Goal: Task Accomplishment & Management: Complete application form

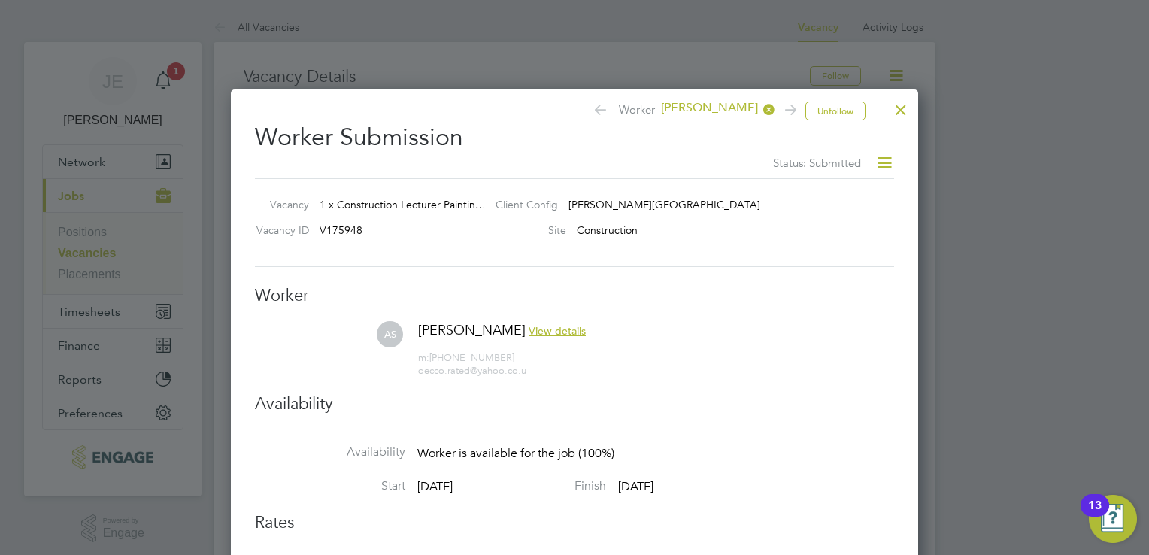
click at [890, 114] on div at bounding box center [900, 105] width 27 height 27
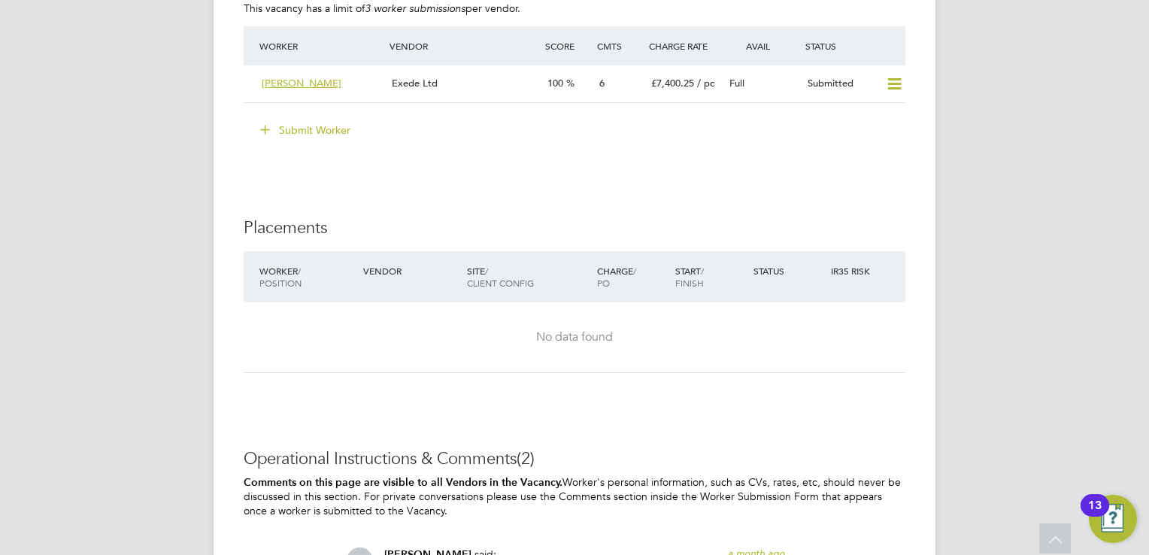
scroll to position [2782, 0]
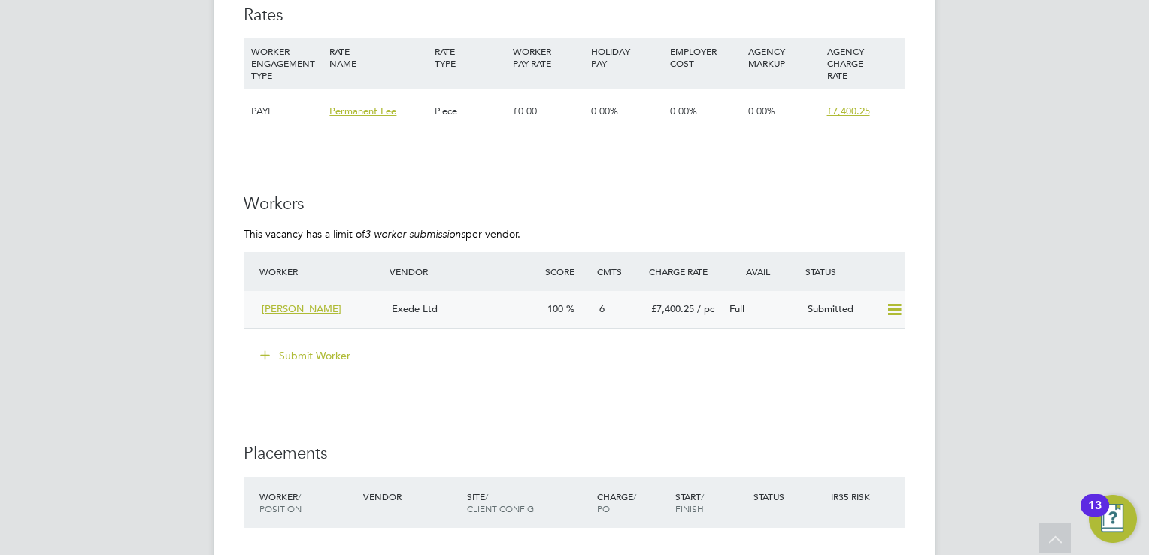
click at [377, 308] on div "Andrew Shivelar" at bounding box center [321, 309] width 130 height 25
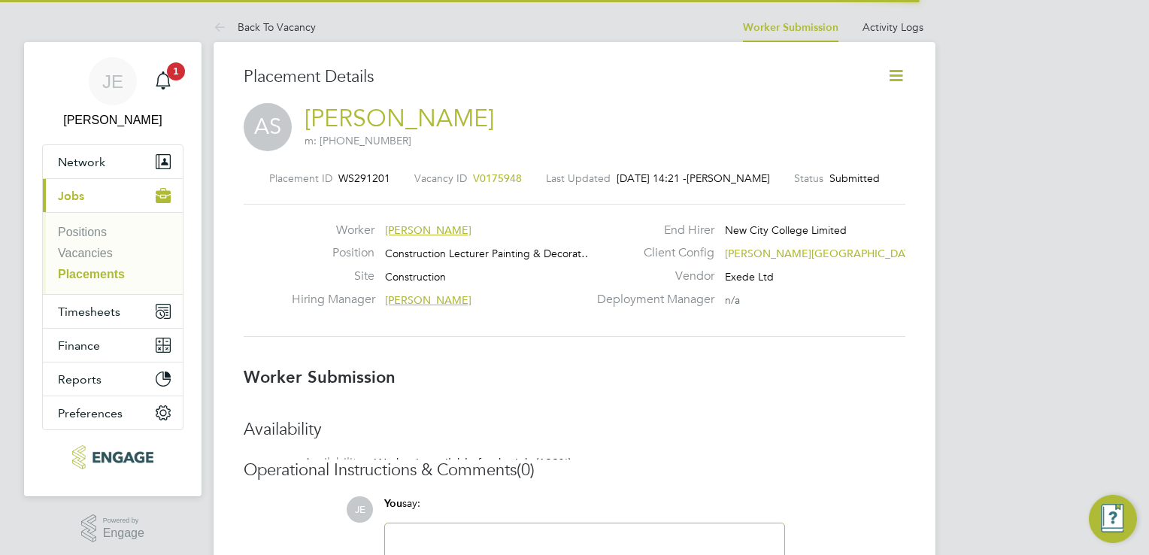
scroll to position [7, 8]
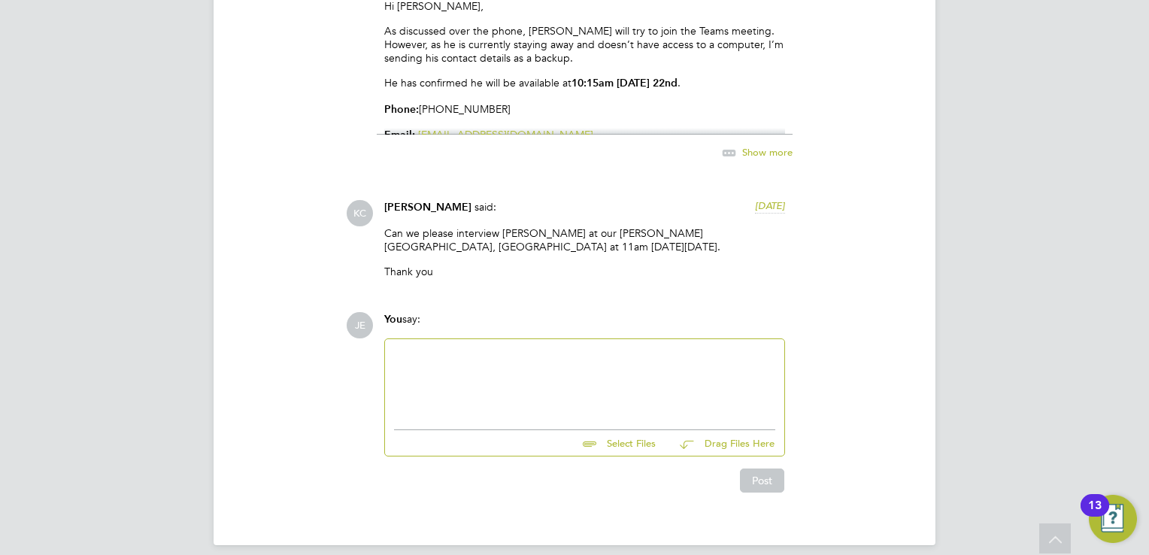
click at [510, 370] on div at bounding box center [584, 380] width 381 height 65
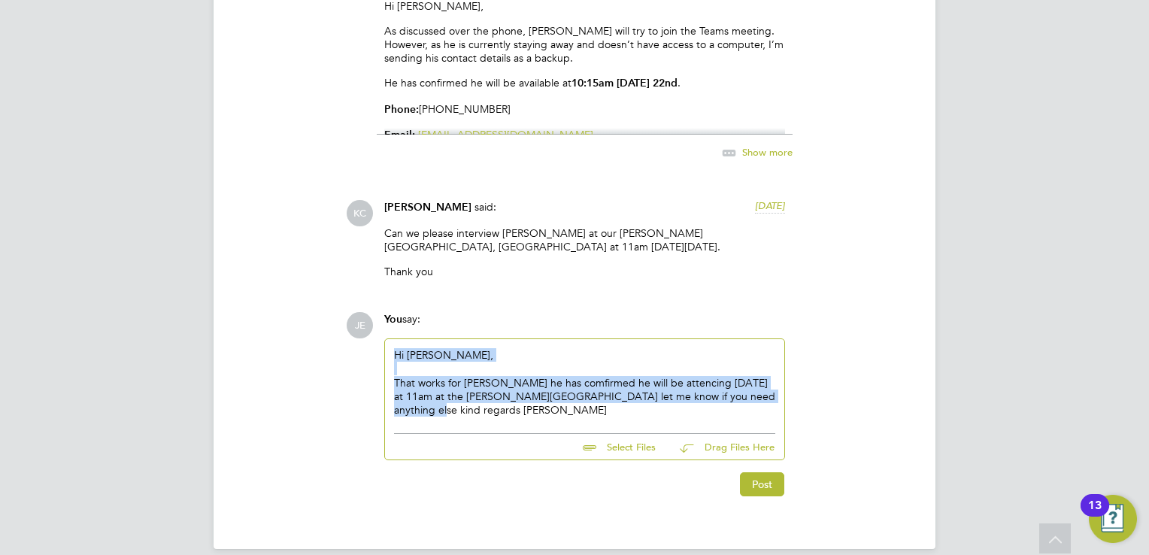
drag, startPoint x: 773, startPoint y: 380, endPoint x: 423, endPoint y: 368, distance: 350.6
click at [376, 345] on div "JE You say: Hi Kerry, That works for Andrew he has comfirmed he will be attenci…" at bounding box center [625, 404] width 559 height 184
copy div "Hi Kerry, That works for Andrew he has comfirmed he will be attencing tomorrow …"
click at [592, 397] on div "Hi Kerry, That works for Andrew he has comfirmed he will be attencing tomorrow …" at bounding box center [584, 382] width 381 height 68
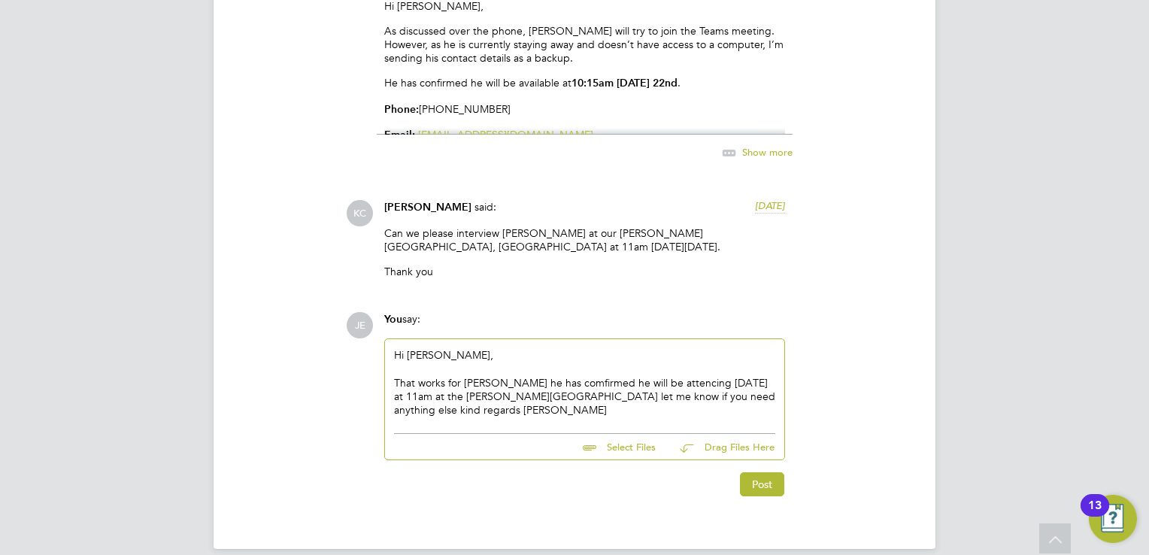
click at [529, 384] on div "That works for Andrew he has comfirmed he will be attencing tomorrow at 11am at…" at bounding box center [584, 396] width 381 height 41
click at [508, 380] on div "That works for Andrew he has comfirmed he will be attencing tomorrow at 11am at…" at bounding box center [584, 396] width 381 height 41
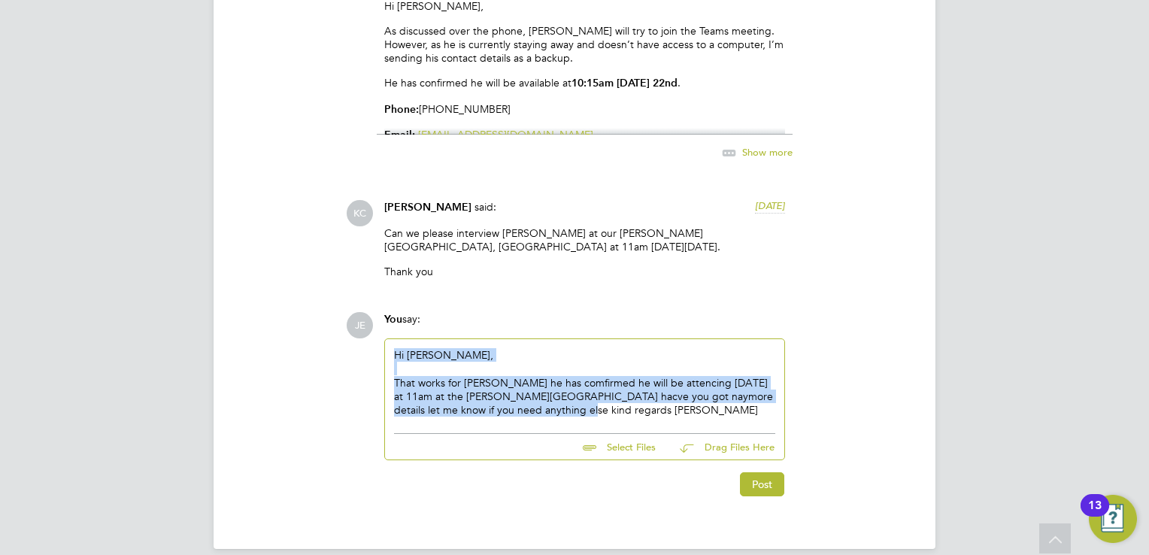
drag, startPoint x: 556, startPoint y: 390, endPoint x: 356, endPoint y: 341, distance: 205.9
click at [356, 341] on div "JE You say: Hi Kerry, That works for Andrew he has comfirmed he will be attenci…" at bounding box center [625, 404] width 559 height 184
copy div "Hi Kerry, That works for Andrew he has comfirmed he will be attencing tomorrow …"
click at [595, 402] on div "That works for Andrew he has comfirmed he will be attencing tomorrow at 11am at…" at bounding box center [584, 396] width 381 height 41
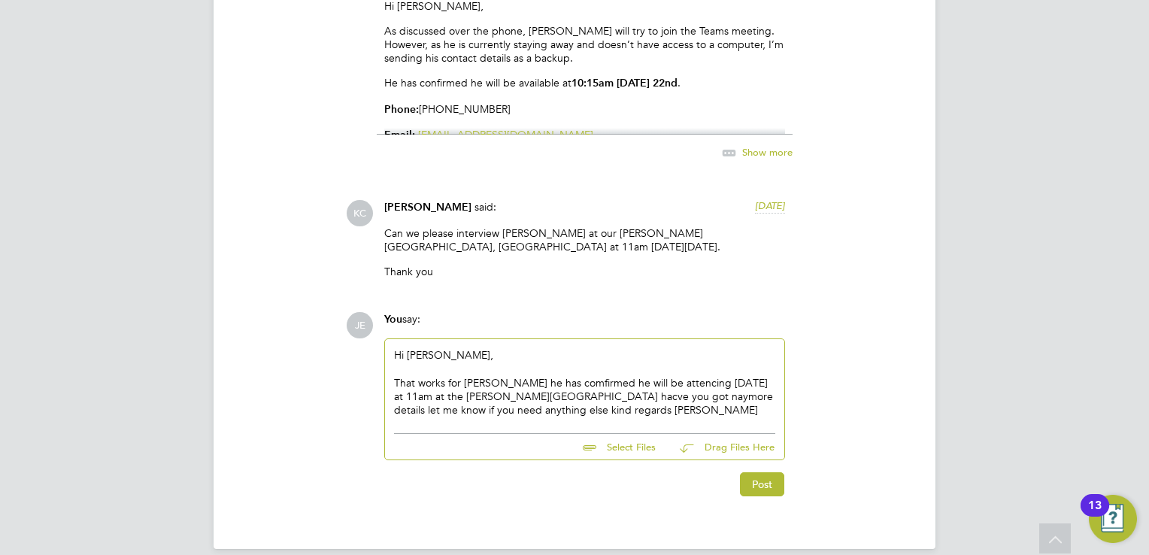
click at [595, 402] on div "That works for Andrew he has comfirmed he will be attencing tomorrow at 11am at…" at bounding box center [584, 396] width 381 height 41
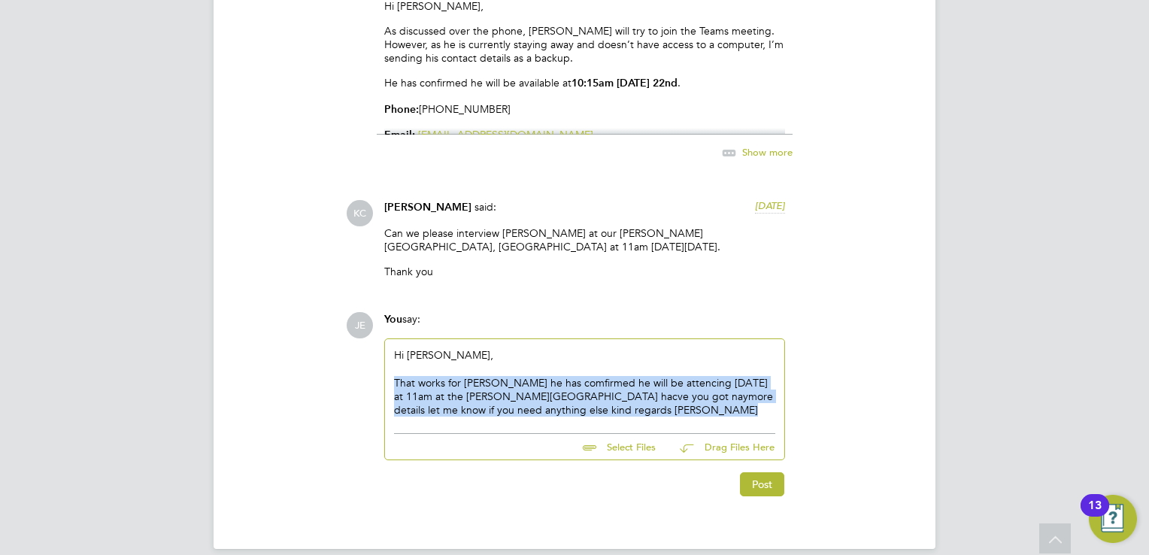
drag, startPoint x: 595, startPoint y: 402, endPoint x: 303, endPoint y: 334, distance: 300.2
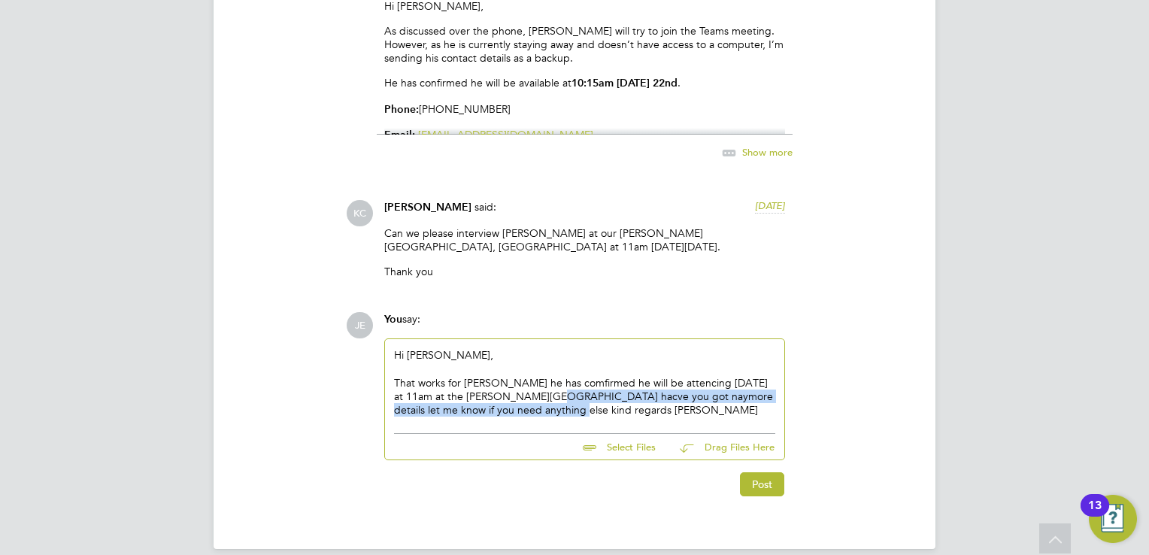
click at [535, 389] on div "That works for Andrew he has comfirmed he will be attencing tomorrow at 11am at…" at bounding box center [584, 396] width 381 height 41
click at [547, 402] on div "That works for Andrew he has comfirmed he will be attencing tomorrow at 11am at…" at bounding box center [584, 396] width 381 height 41
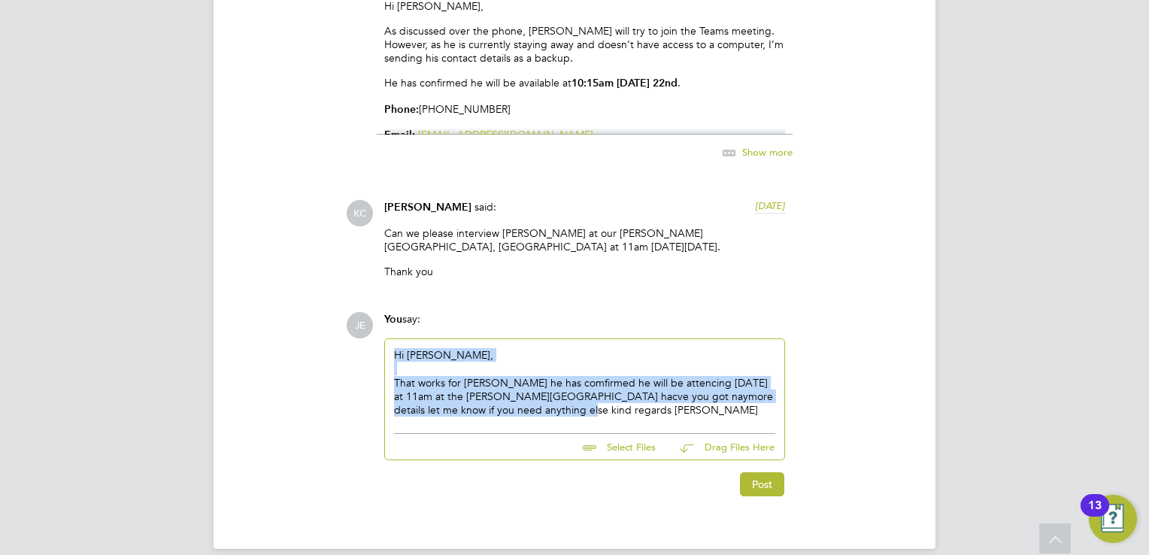
drag, startPoint x: 547, startPoint y: 402, endPoint x: 367, endPoint y: 333, distance: 192.3
click at [367, 333] on div "JE You say: Hi Kerry, That works for Andrew he has comfirmed he will be attenci…" at bounding box center [625, 404] width 559 height 184
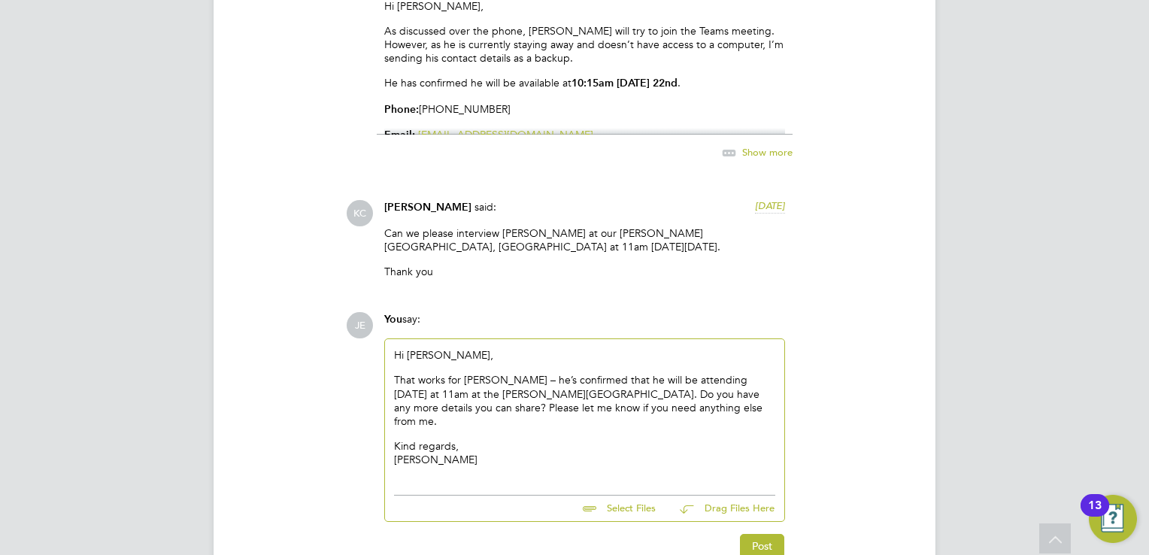
click at [505, 373] on p "That works for Andrew – he’s confirmed that he will be attending tomorrow at 11…" at bounding box center [584, 400] width 381 height 55
click at [529, 406] on div "Hi Kerry, That works for Andrew, he’s confirmed that he will be attending tomor…" at bounding box center [584, 407] width 381 height 118
click at [748, 379] on p "That works for Andrew, he’s confirmed that he will be attending tomorrow at 11a…" at bounding box center [584, 400] width 381 height 55
click at [665, 442] on div "Hi Kerry, That works for Andrew, he’s confirmed that he will be attending tomor…" at bounding box center [584, 412] width 399 height 147
click at [426, 439] on p "Kind regards, Josh" at bounding box center [584, 452] width 381 height 27
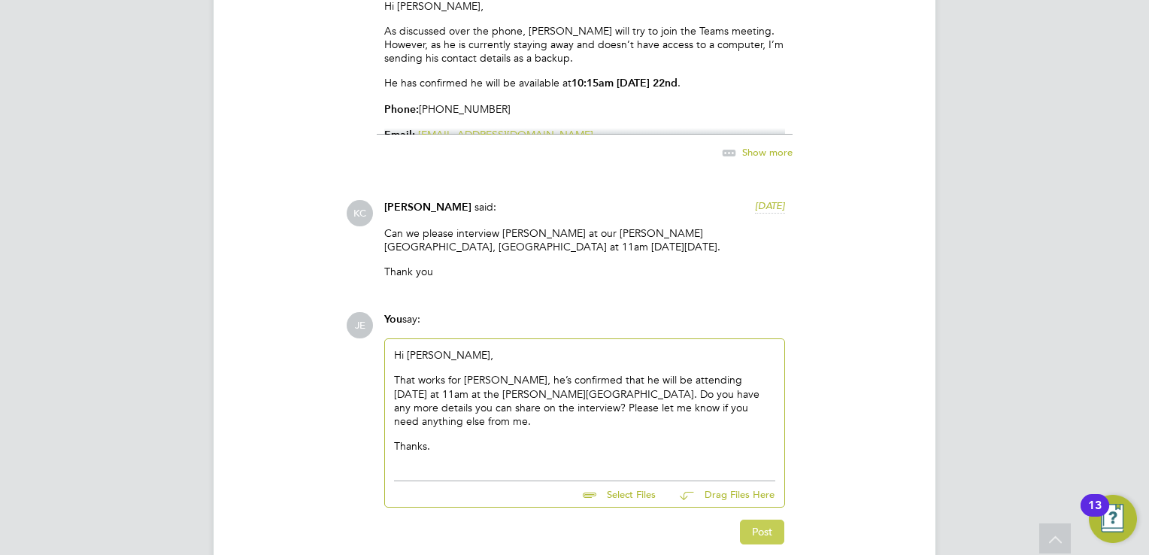
click at [777, 520] on button "Post" at bounding box center [762, 532] width 44 height 24
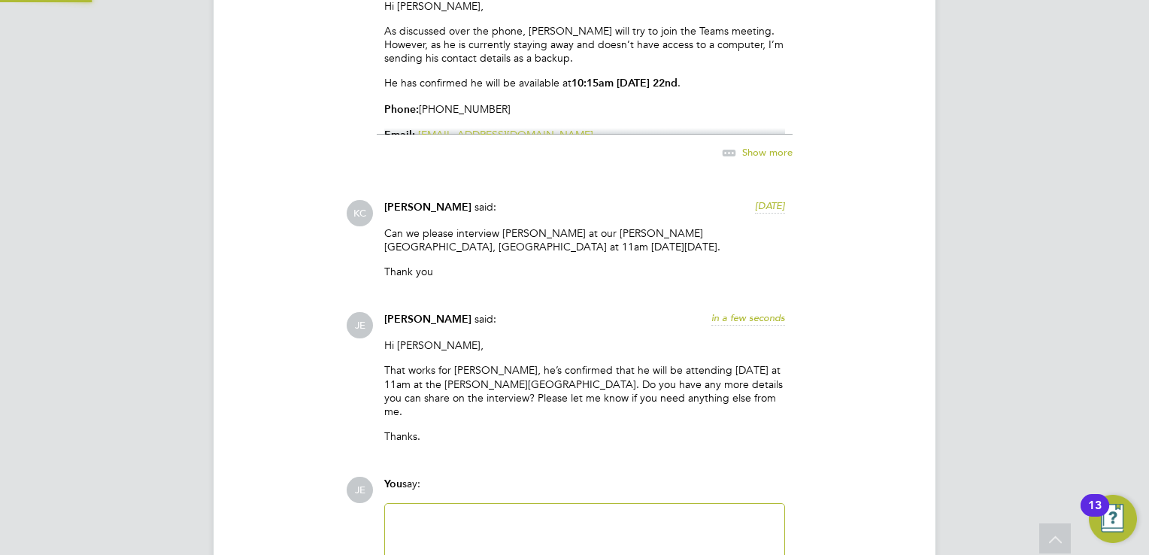
scroll to position [2314, 0]
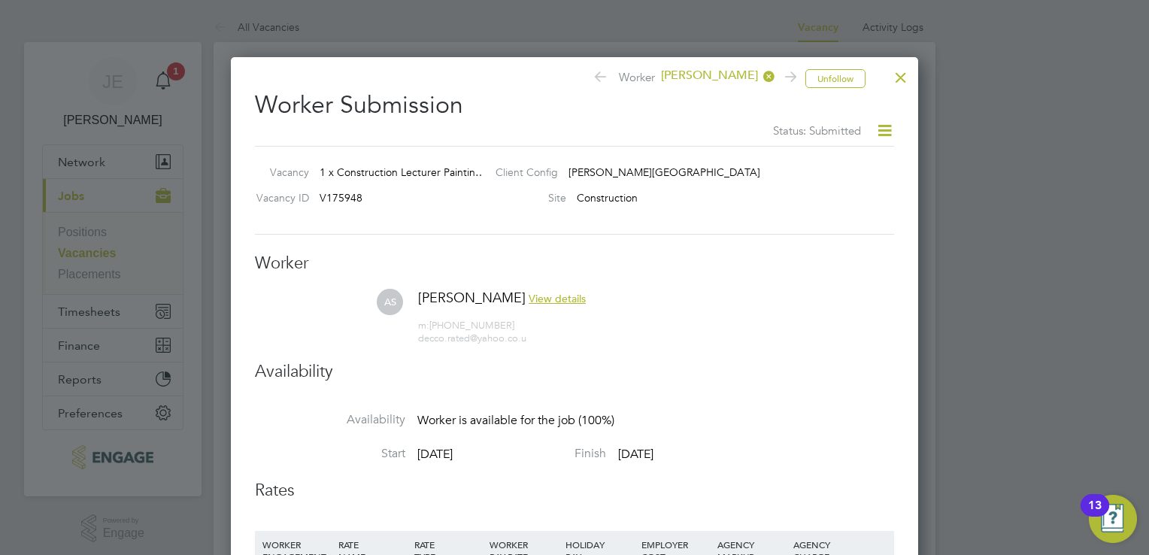
click at [1117, 8] on div at bounding box center [574, 277] width 1149 height 555
click at [896, 74] on div at bounding box center [900, 73] width 27 height 27
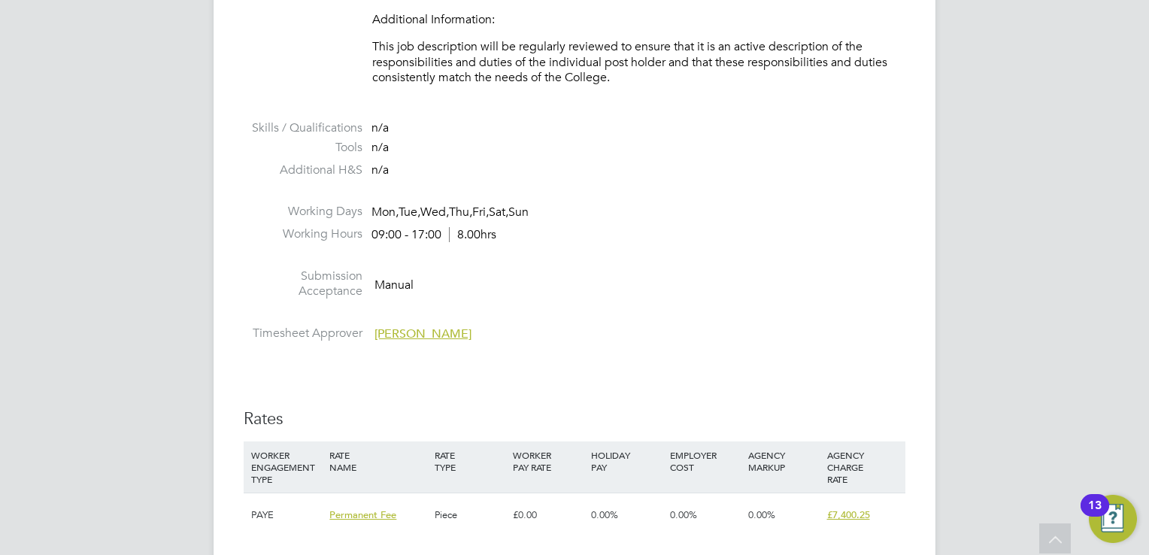
scroll to position [2679, 0]
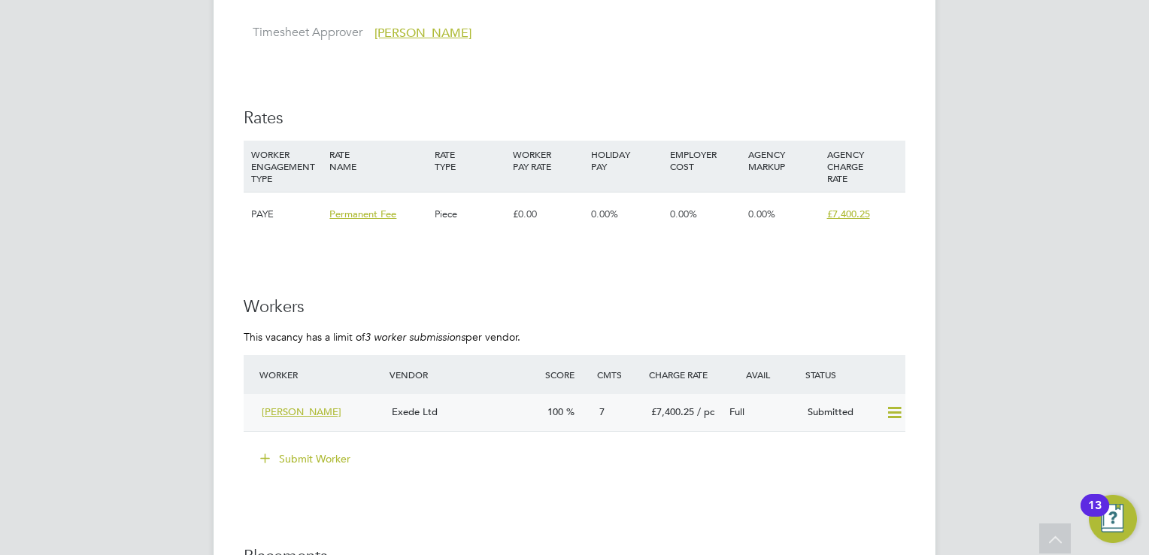
click at [378, 412] on div "Andrew Shivelar" at bounding box center [321, 412] width 130 height 25
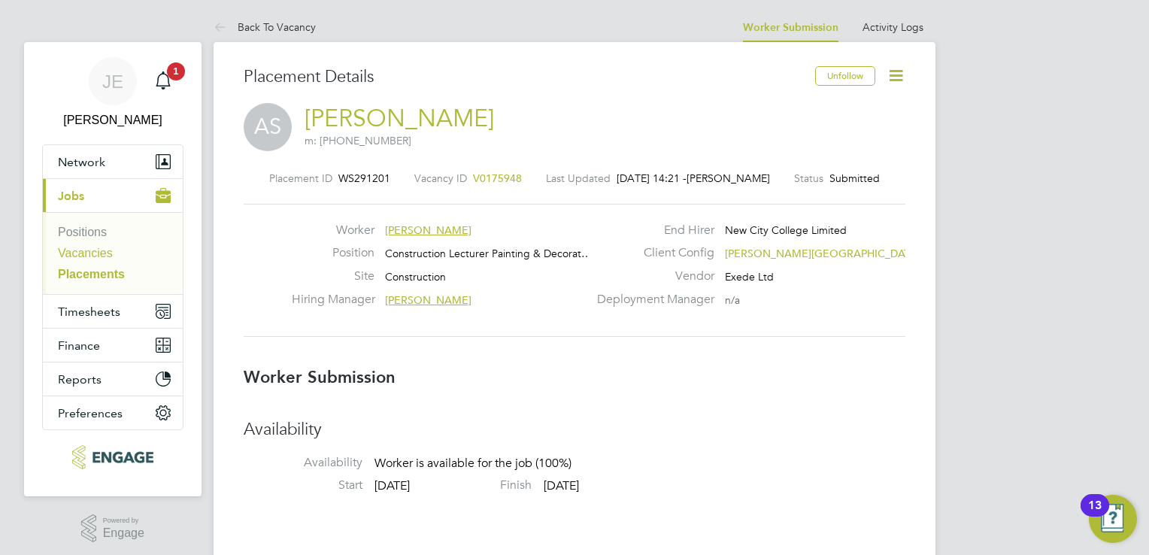
click at [102, 254] on link "Vacancies" at bounding box center [85, 253] width 55 height 13
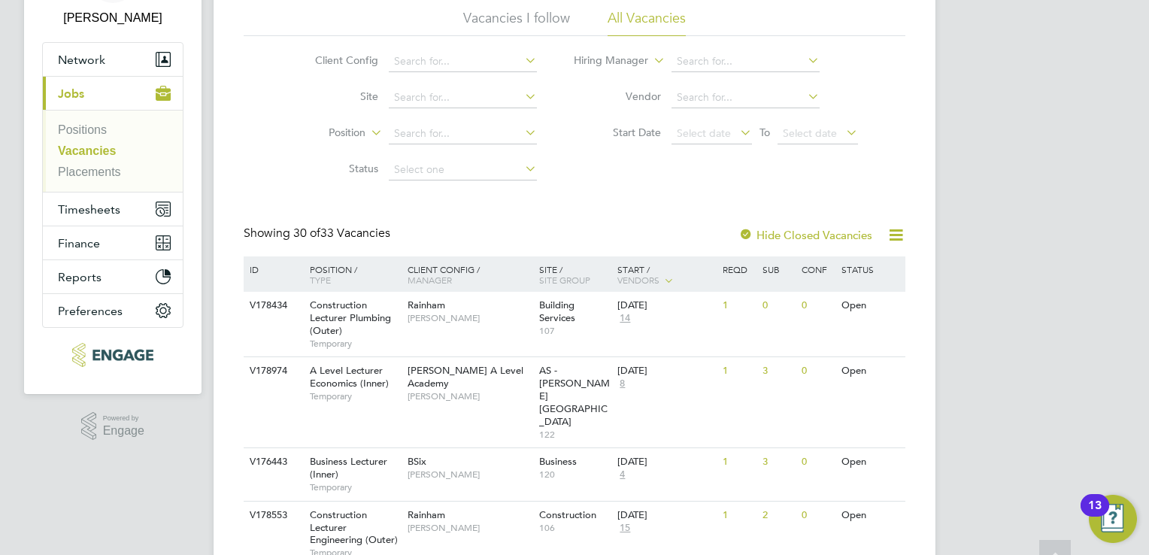
scroll to position [305, 0]
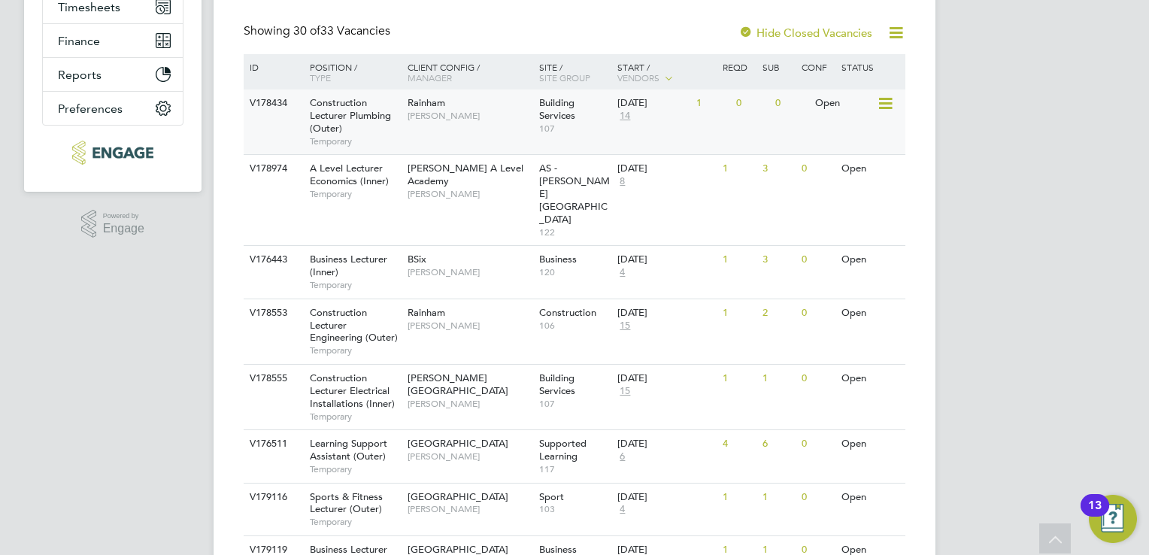
click at [502, 126] on div "Rainham Ian Rist" at bounding box center [470, 108] width 132 height 39
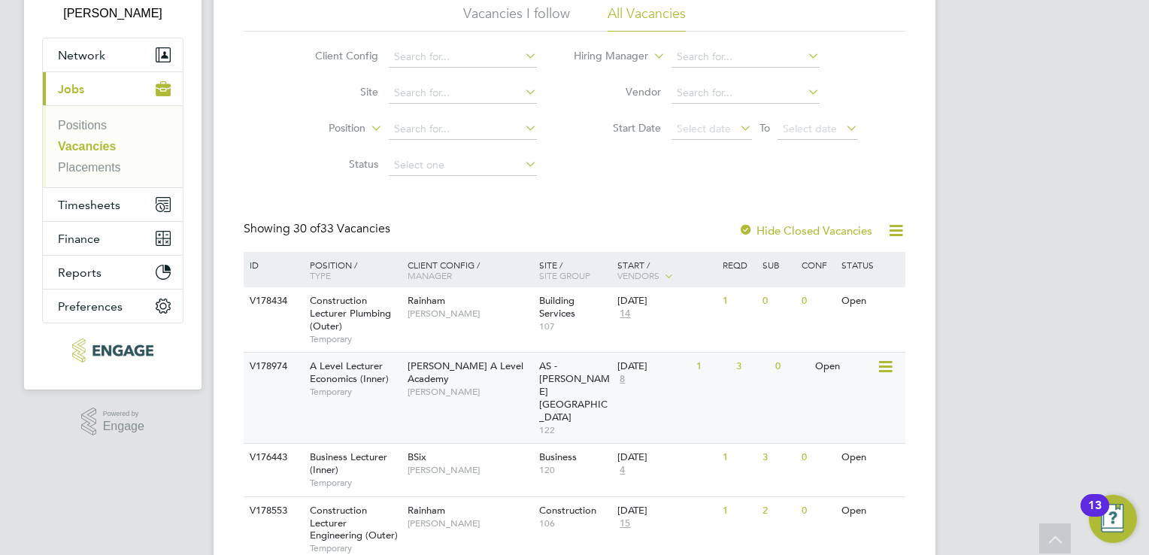
scroll to position [4, 0]
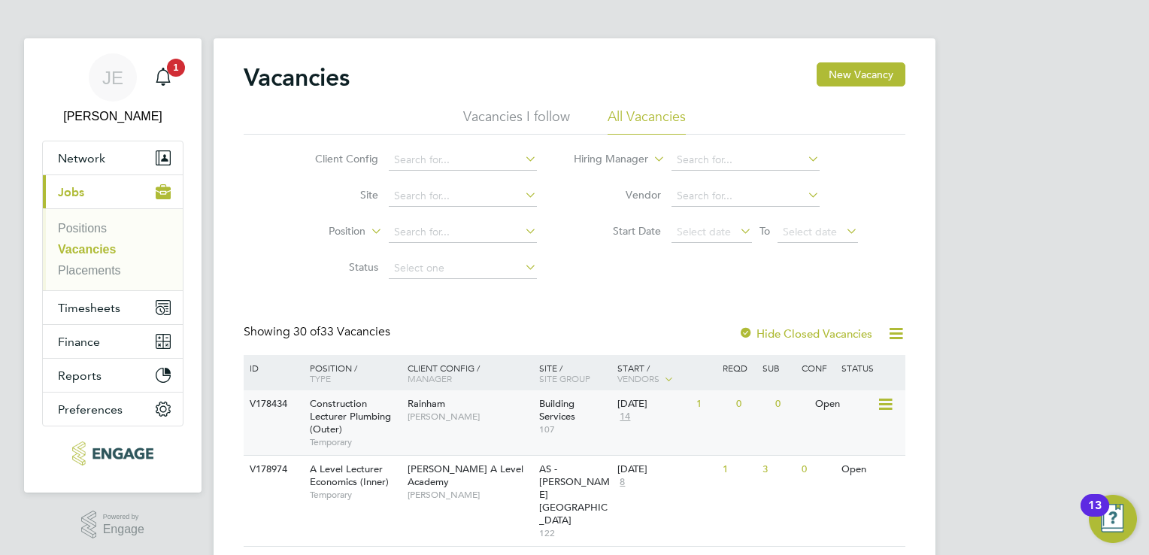
click at [461, 417] on span "[PERSON_NAME]" at bounding box center [470, 417] width 124 height 12
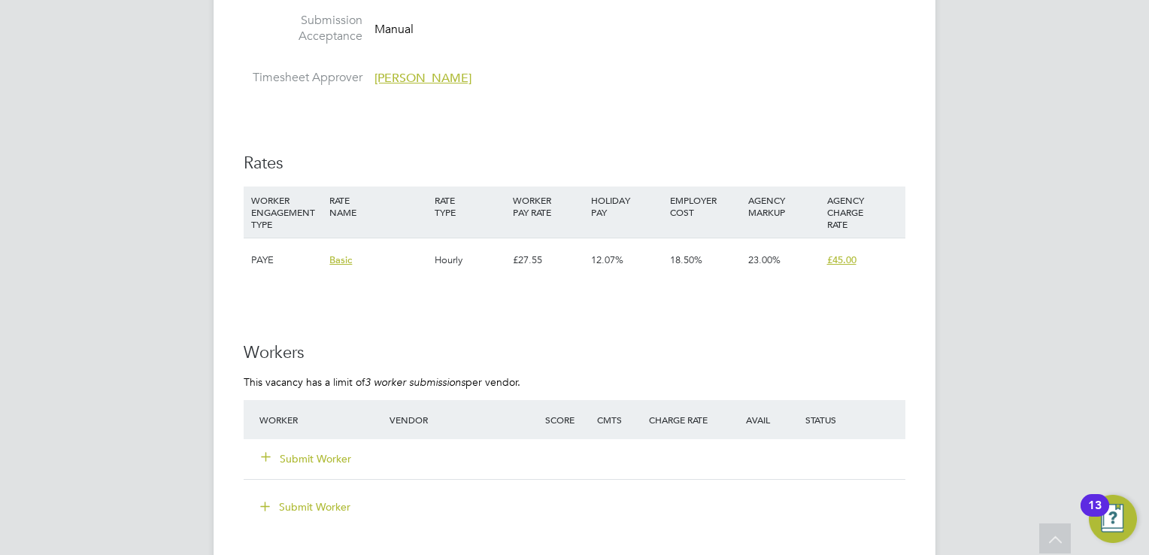
scroll to position [2556, 0]
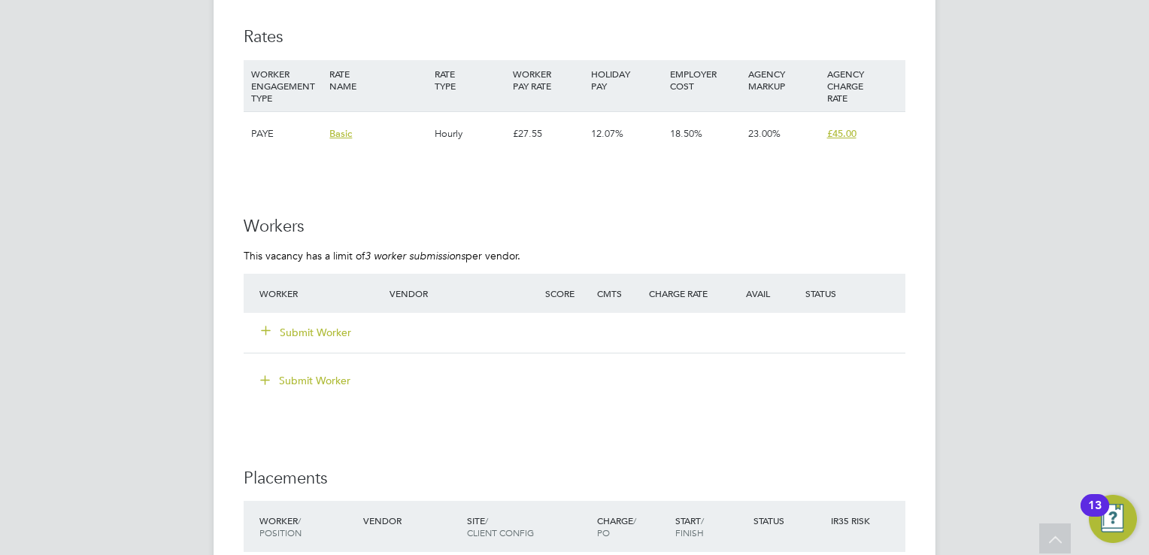
click at [340, 326] on button "Submit Worker" at bounding box center [307, 332] width 90 height 15
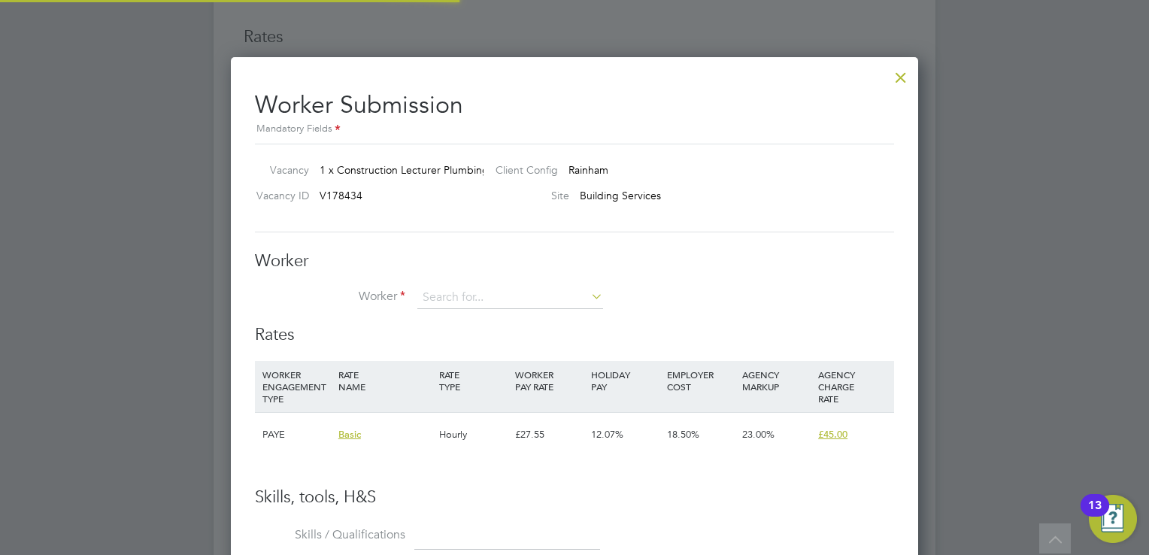
scroll to position [911, 688]
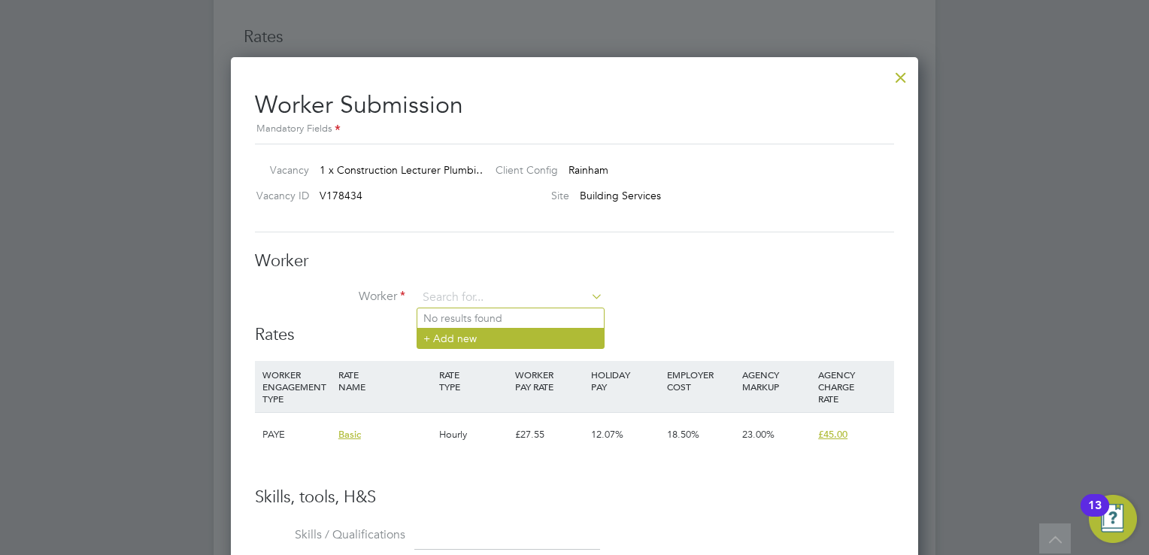
click at [494, 338] on li "+ Add new" at bounding box center [510, 338] width 186 height 20
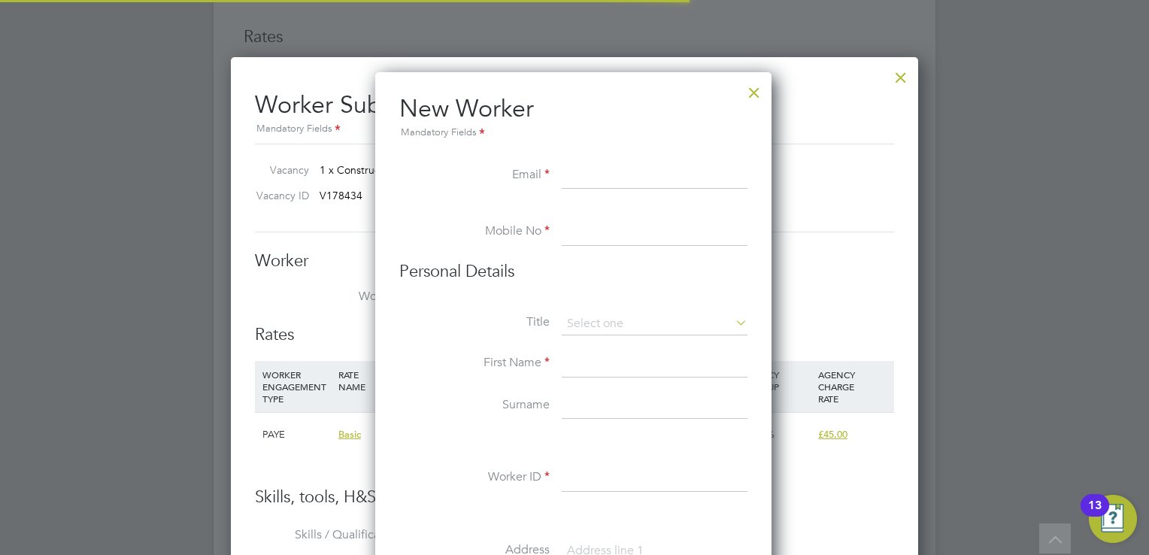
scroll to position [1274, 398]
click at [602, 180] on input at bounding box center [655, 175] width 186 height 27
paste input "mdiedrick@hotmail.co.uk"
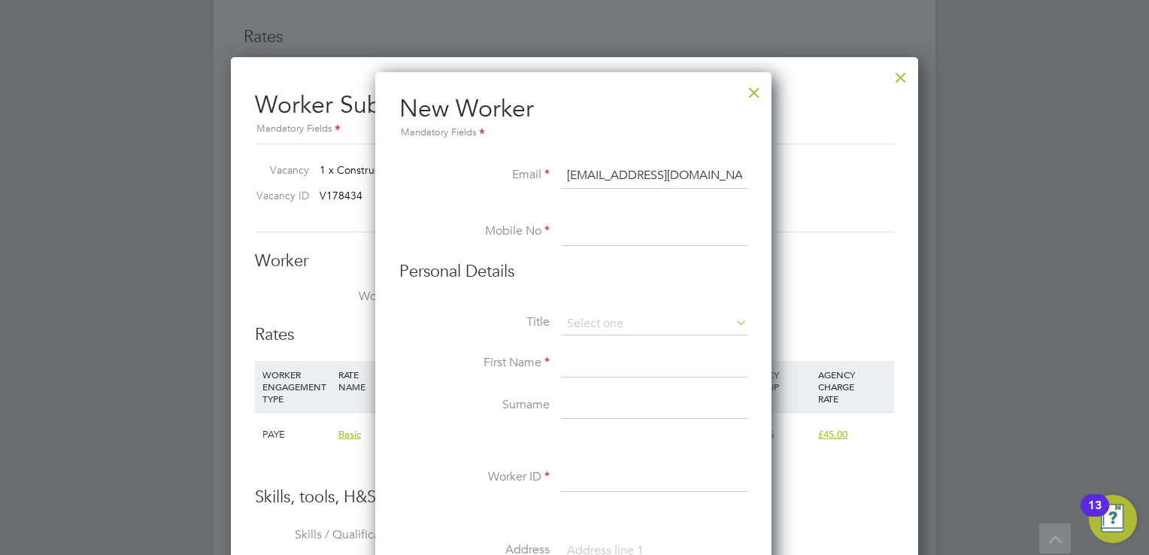
type input "mdiedrick@hotmail.co.uk"
click at [599, 220] on input at bounding box center [655, 232] width 186 height 27
click at [632, 227] on input at bounding box center [655, 232] width 186 height 27
paste input "+447956539229"
type input "+447956539229"
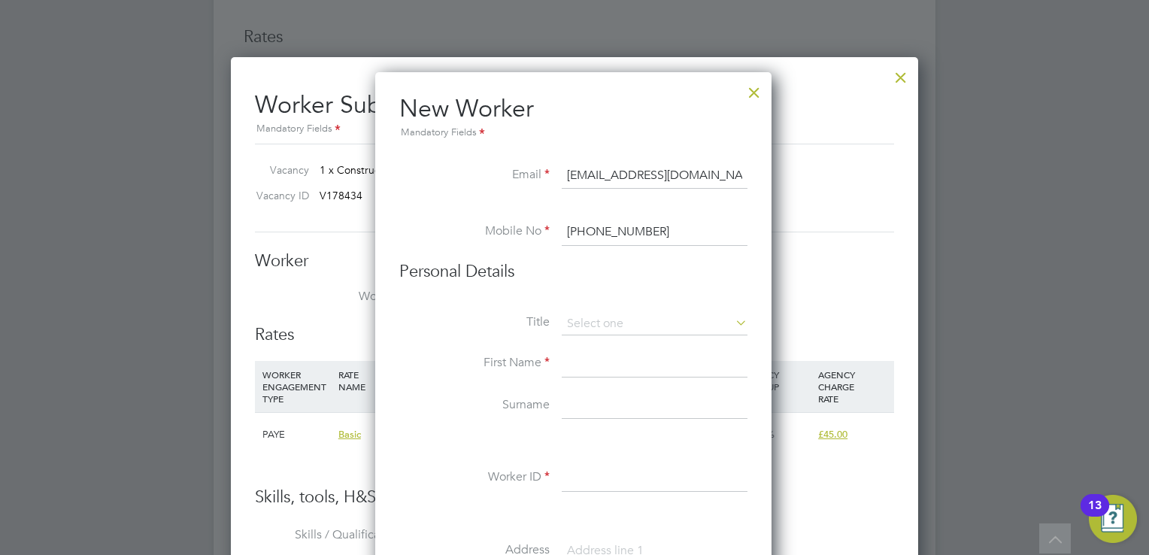
click at [652, 311] on li "Personal Details" at bounding box center [573, 287] width 348 height 52
click at [638, 324] on input at bounding box center [655, 324] width 186 height 23
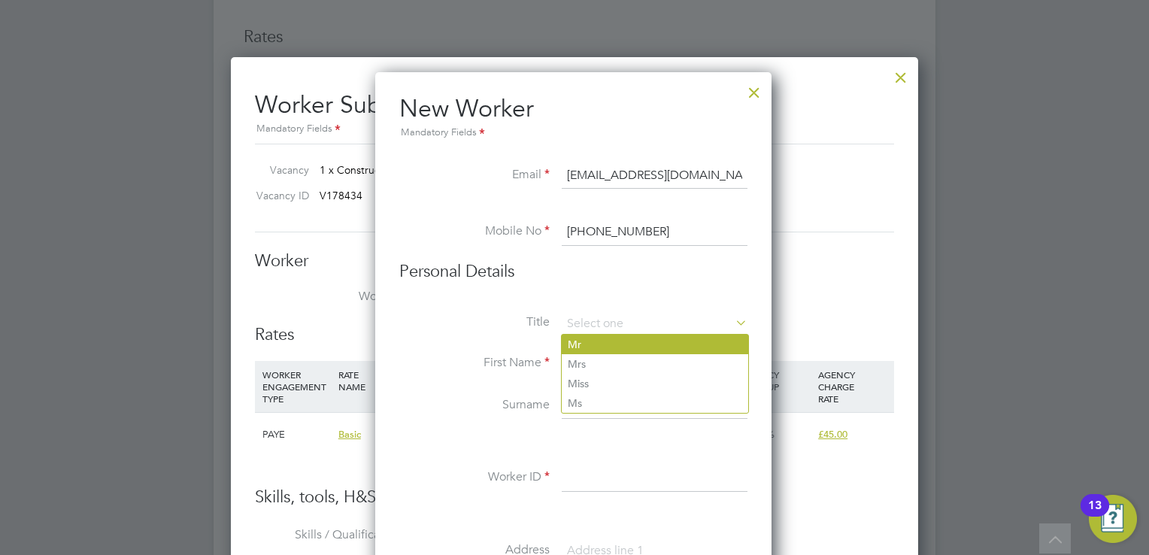
click at [625, 348] on li "Mr" at bounding box center [655, 345] width 186 height 20
type input "Mr"
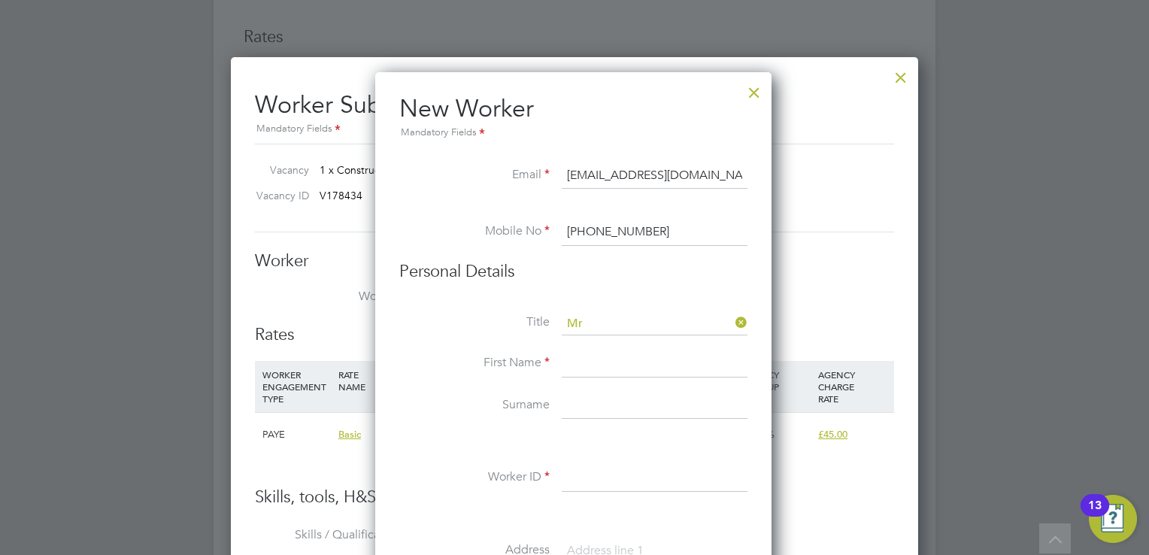
click at [620, 363] on input at bounding box center [655, 363] width 186 height 27
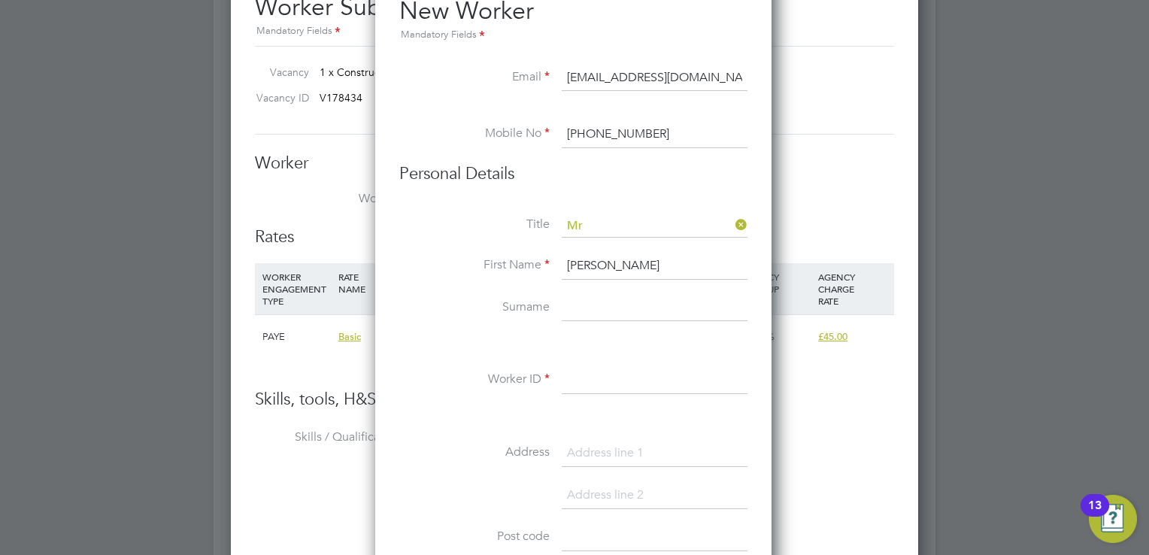
scroll to position [2782, 0]
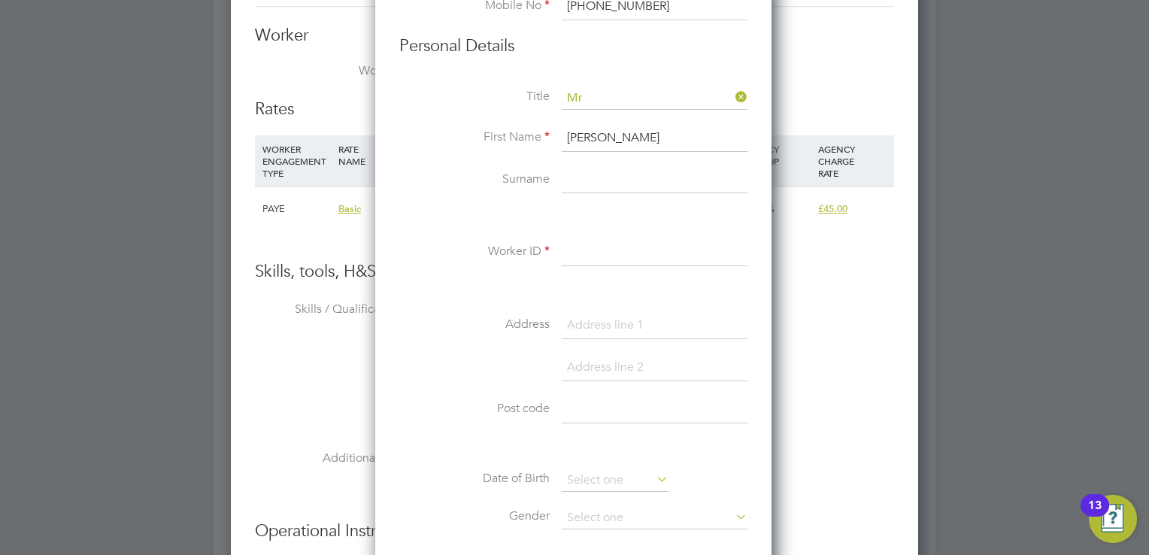
type input "Michael"
click at [592, 167] on input at bounding box center [655, 180] width 186 height 27
type input "Diedrick"
click at [605, 261] on input at bounding box center [655, 252] width 186 height 27
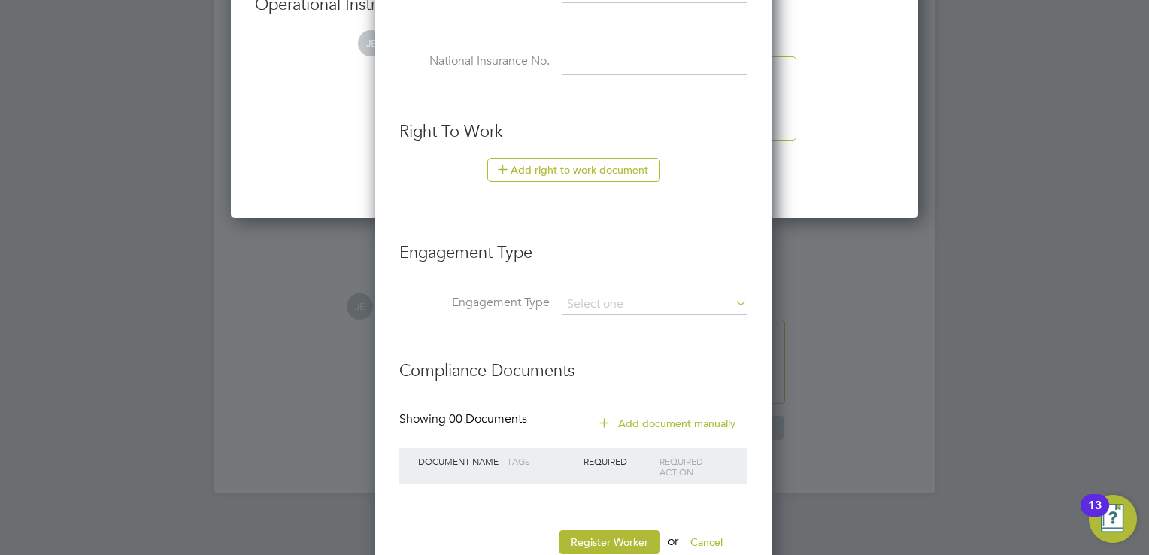
scroll to position [3347, 0]
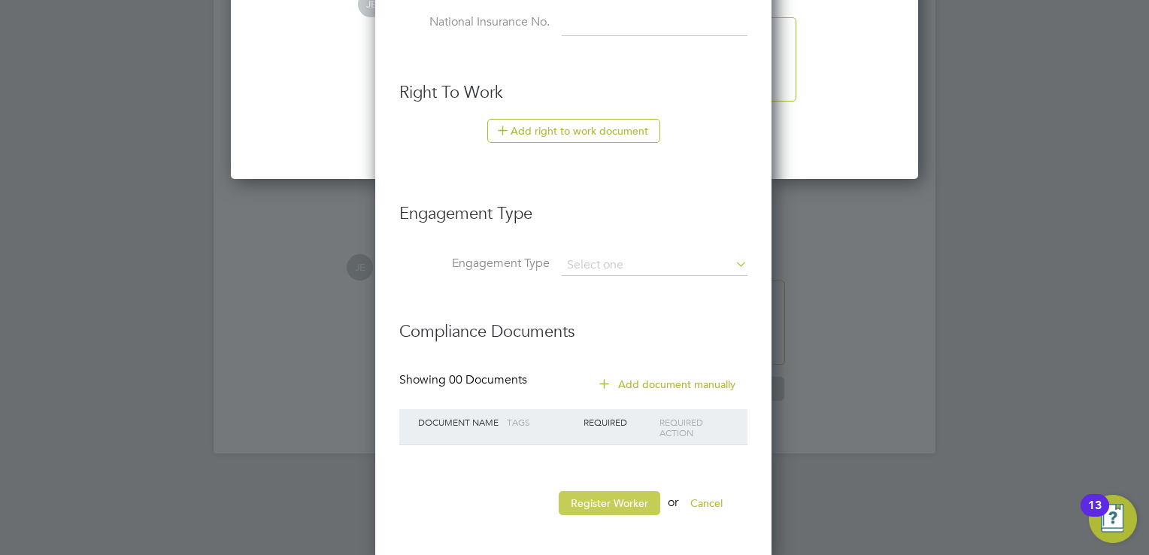
type input "97610"
drag, startPoint x: 614, startPoint y: 495, endPoint x: 595, endPoint y: 278, distance: 217.4
click at [600, 498] on button "Register Worker" at bounding box center [610, 503] width 102 height 24
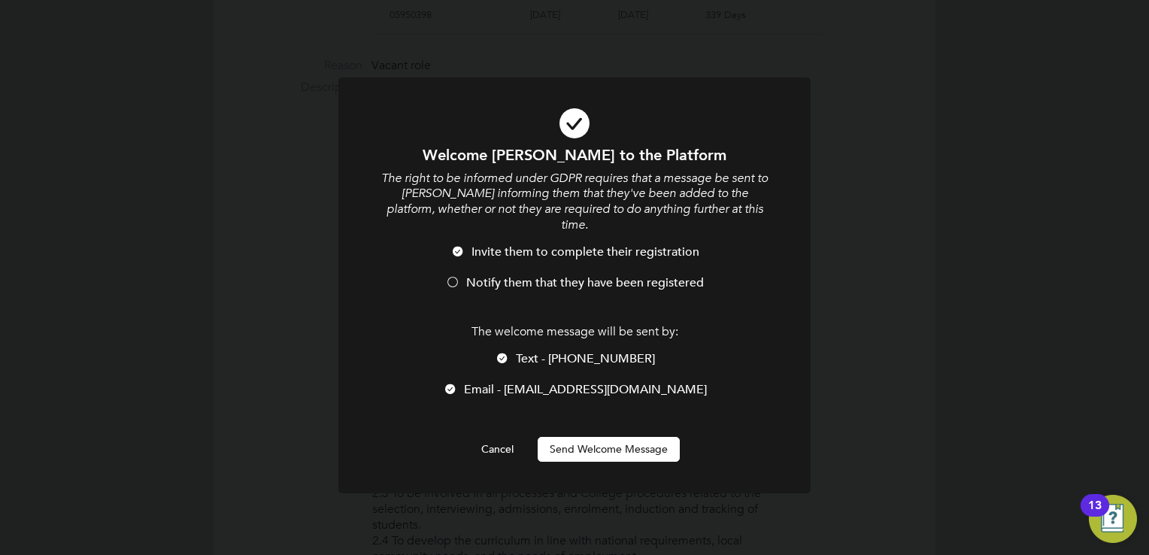
scroll to position [1274, 398]
click at [458, 383] on div at bounding box center [450, 390] width 15 height 15
click at [510, 352] on div at bounding box center [502, 359] width 15 height 15
click at [508, 352] on div at bounding box center [502, 359] width 15 height 15
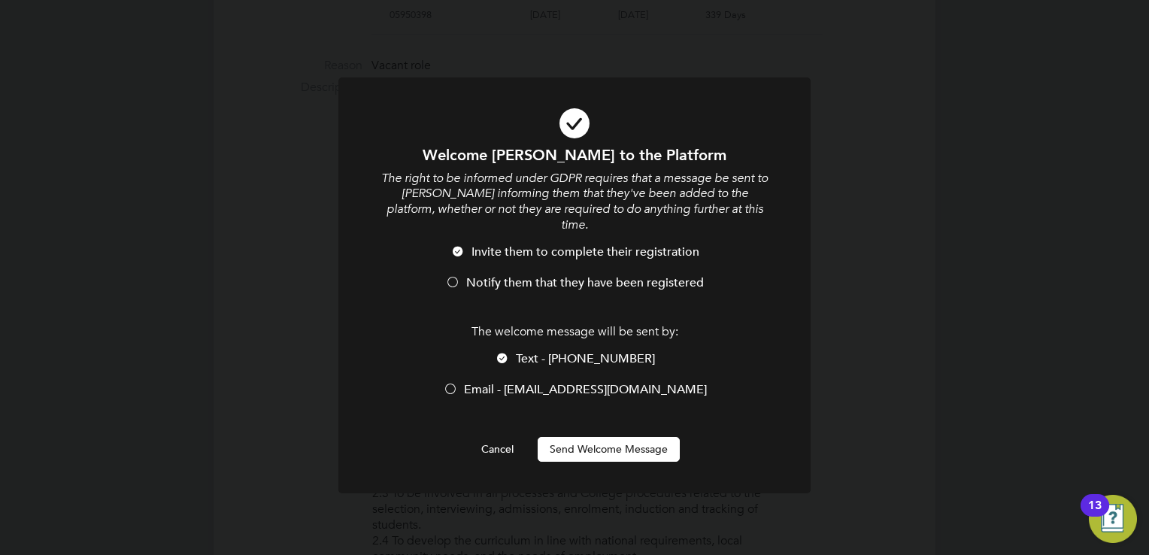
click at [508, 352] on div at bounding box center [502, 359] width 15 height 15
click at [458, 383] on div at bounding box center [450, 390] width 15 height 15
click at [498, 437] on button "Cancel" at bounding box center [497, 449] width 56 height 24
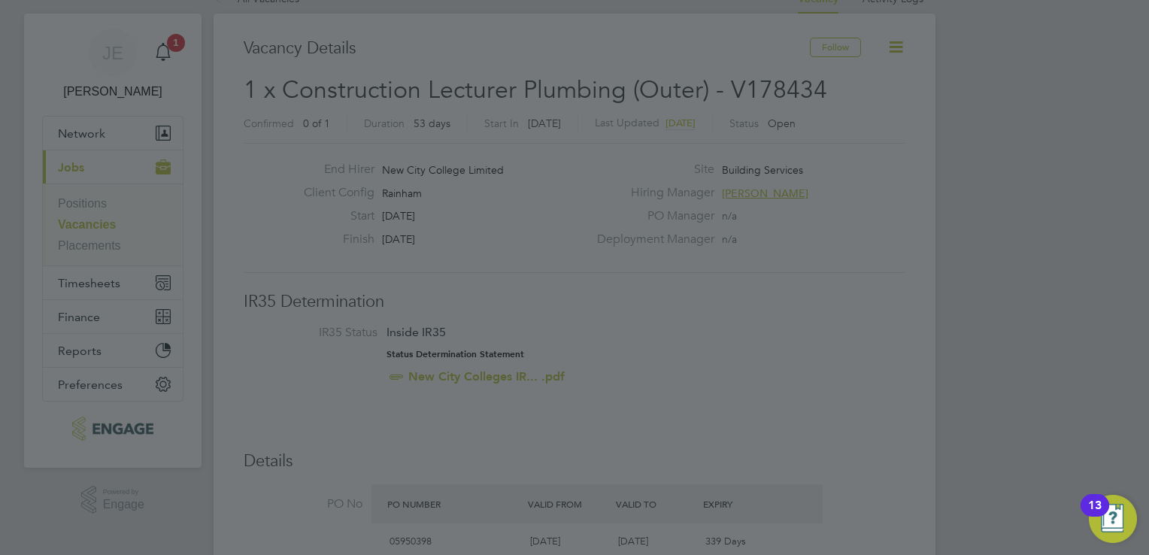
scroll to position [0, 0]
